Goal: Transaction & Acquisition: Purchase product/service

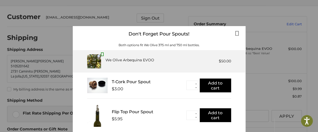
click at [235, 35] on icon at bounding box center [237, 33] width 4 height 7
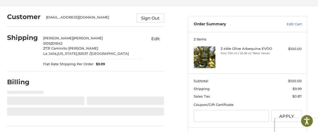
select select "**"
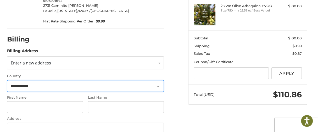
scroll to position [73, 0]
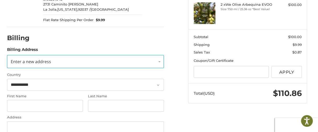
click at [71, 59] on link "Enter a new address" at bounding box center [85, 61] width 157 height 13
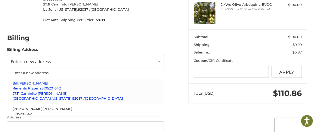
click at [60, 86] on p "Regents Pizzeria 5105201642" at bounding box center [86, 88] width 146 height 5
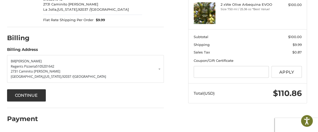
scroll to position [73, 0]
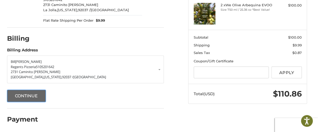
click at [27, 93] on button "Continue" at bounding box center [26, 96] width 39 height 12
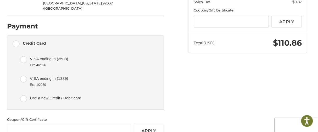
scroll to position [140, 0]
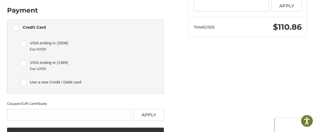
click at [25, 77] on label "Use a new Credit / Debit card" at bounding box center [90, 83] width 140 height 16
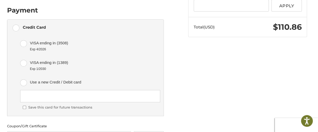
click at [71, 90] on div at bounding box center [90, 96] width 140 height 12
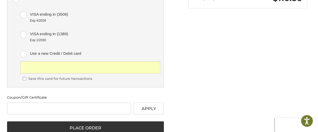
scroll to position [176, 0]
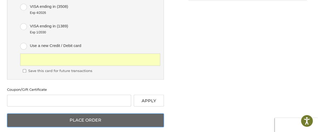
click at [83, 114] on button "Place Order" at bounding box center [85, 121] width 157 height 14
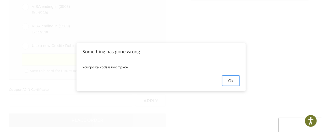
click at [237, 83] on button "Ok" at bounding box center [231, 81] width 18 height 10
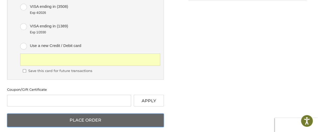
click at [96, 114] on button "Place Order" at bounding box center [85, 121] width 157 height 14
